Goal: Transaction & Acquisition: Purchase product/service

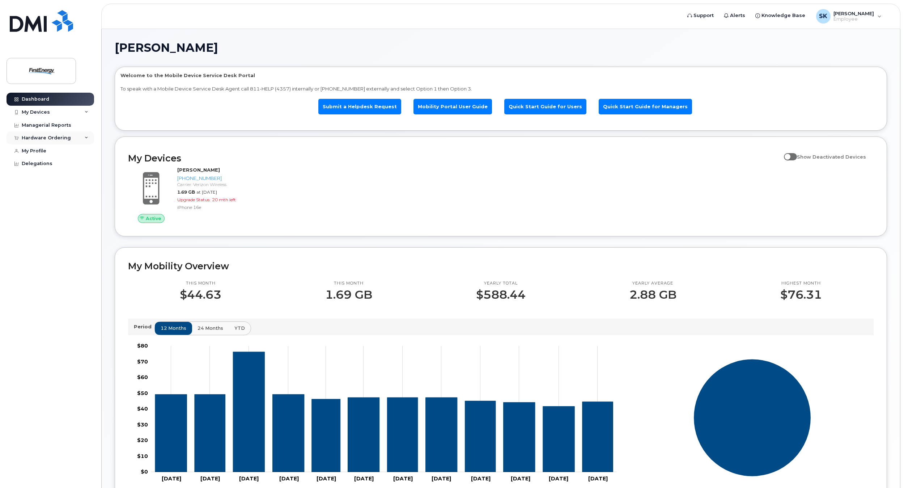
click at [51, 136] on div "Hardware Ordering" at bounding box center [46, 138] width 49 height 6
click at [34, 165] on div "New Order" at bounding box center [38, 165] width 27 height 7
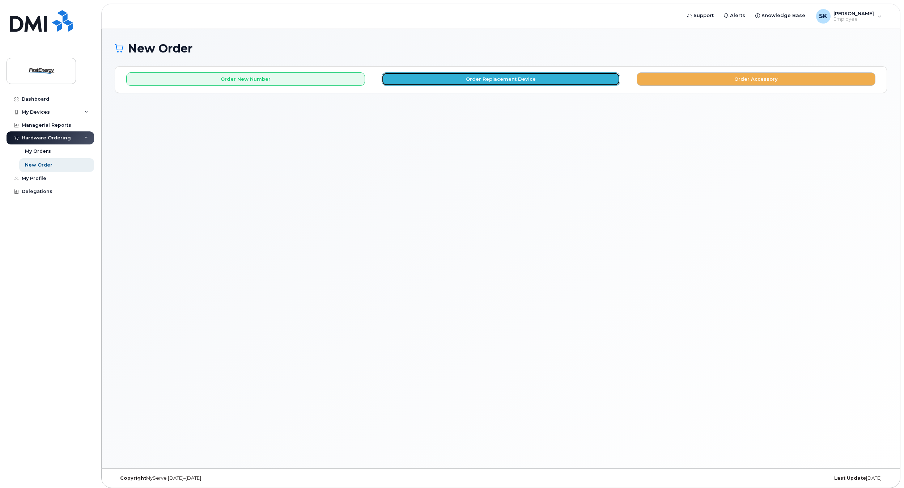
click at [440, 78] on button "Order Replacement Device" at bounding box center [501, 78] width 239 height 13
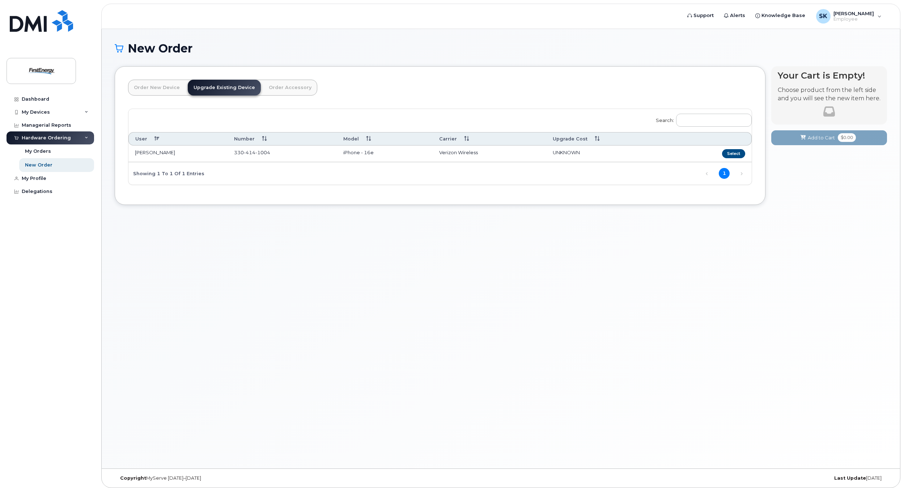
click at [157, 86] on link "Order New Device" at bounding box center [157, 88] width 58 height 16
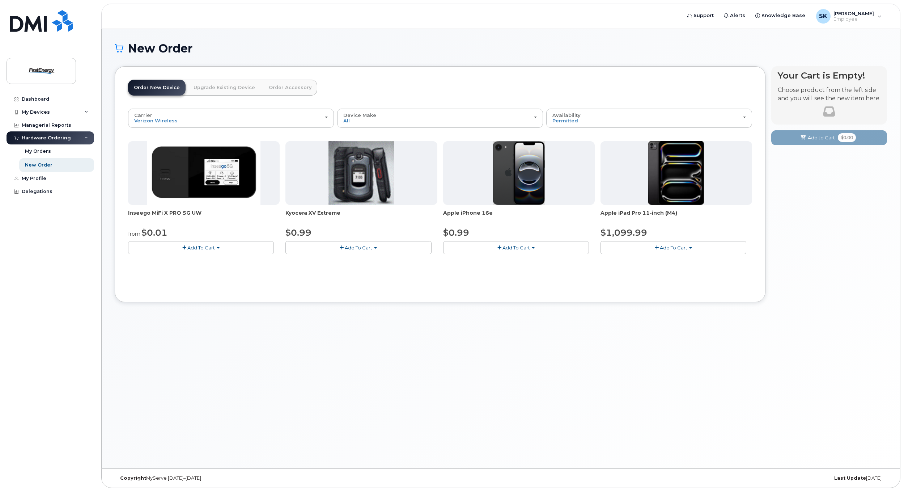
click at [672, 246] on span "Add To Cart" at bounding box center [673, 248] width 27 height 6
click at [704, 160] on img at bounding box center [676, 173] width 56 height 64
click at [680, 249] on span "Add To Cart" at bounding box center [673, 248] width 27 height 6
click at [649, 263] on link "$1099.99 - 2 Year Activation" at bounding box center [643, 261] width 82 height 9
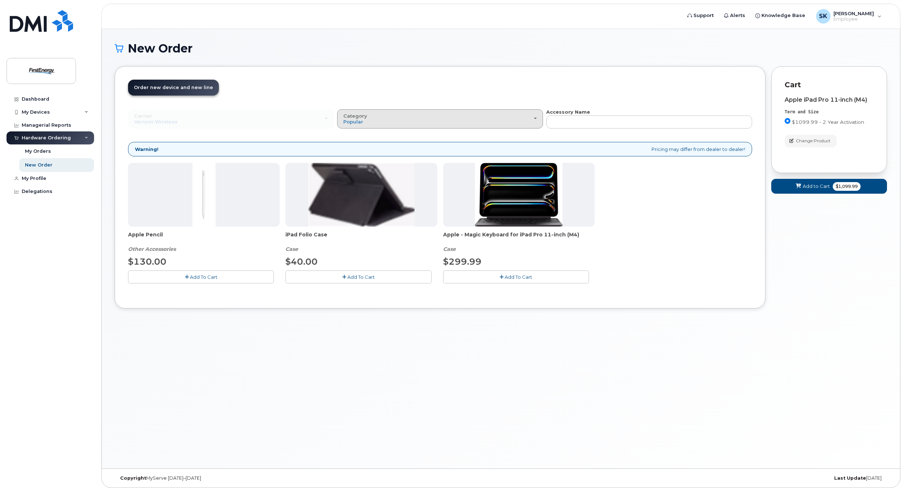
click at [525, 116] on div "Category Popular" at bounding box center [440, 118] width 194 height 11
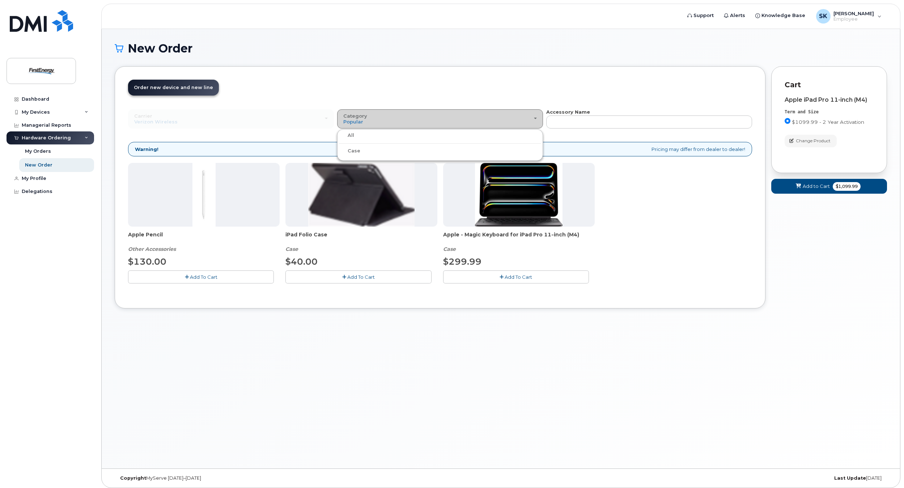
click at [525, 116] on div "Category Popular" at bounding box center [440, 118] width 194 height 11
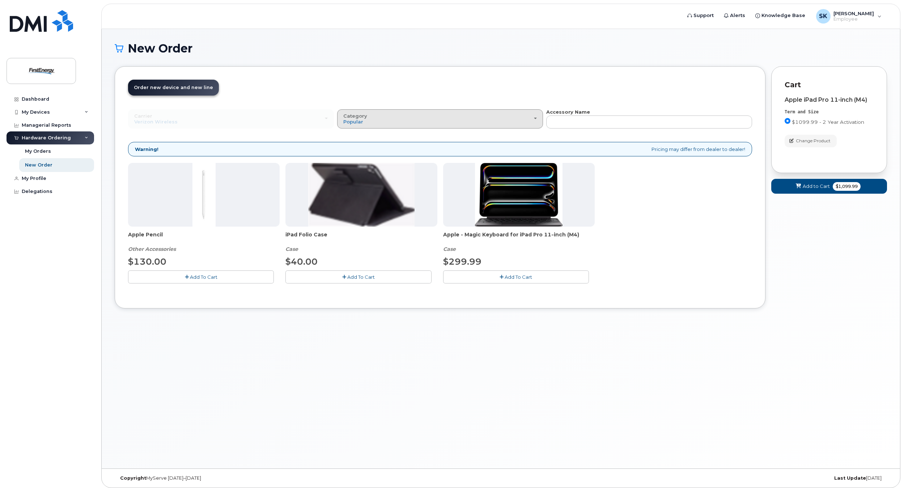
click at [525, 116] on div "Category Popular" at bounding box center [440, 118] width 194 height 11
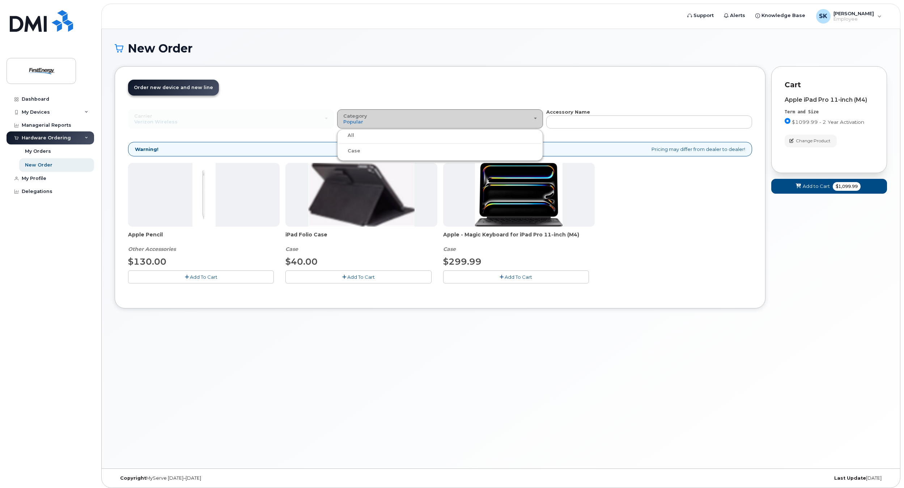
click at [525, 116] on div "Category Popular" at bounding box center [440, 118] width 194 height 11
